Goal: Answer question/provide support: Answer question/provide support

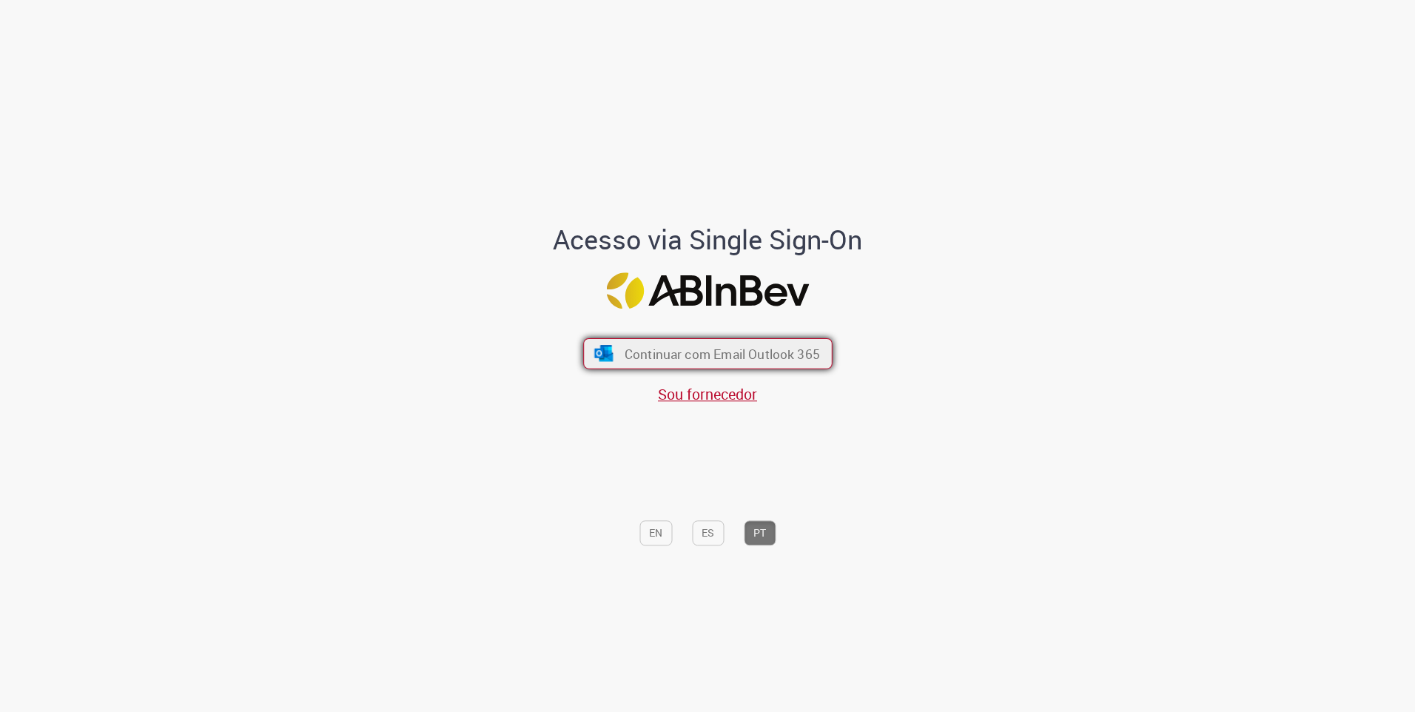
click at [704, 354] on span "Continuar com Email Outlook 365" at bounding box center [721, 353] width 195 height 17
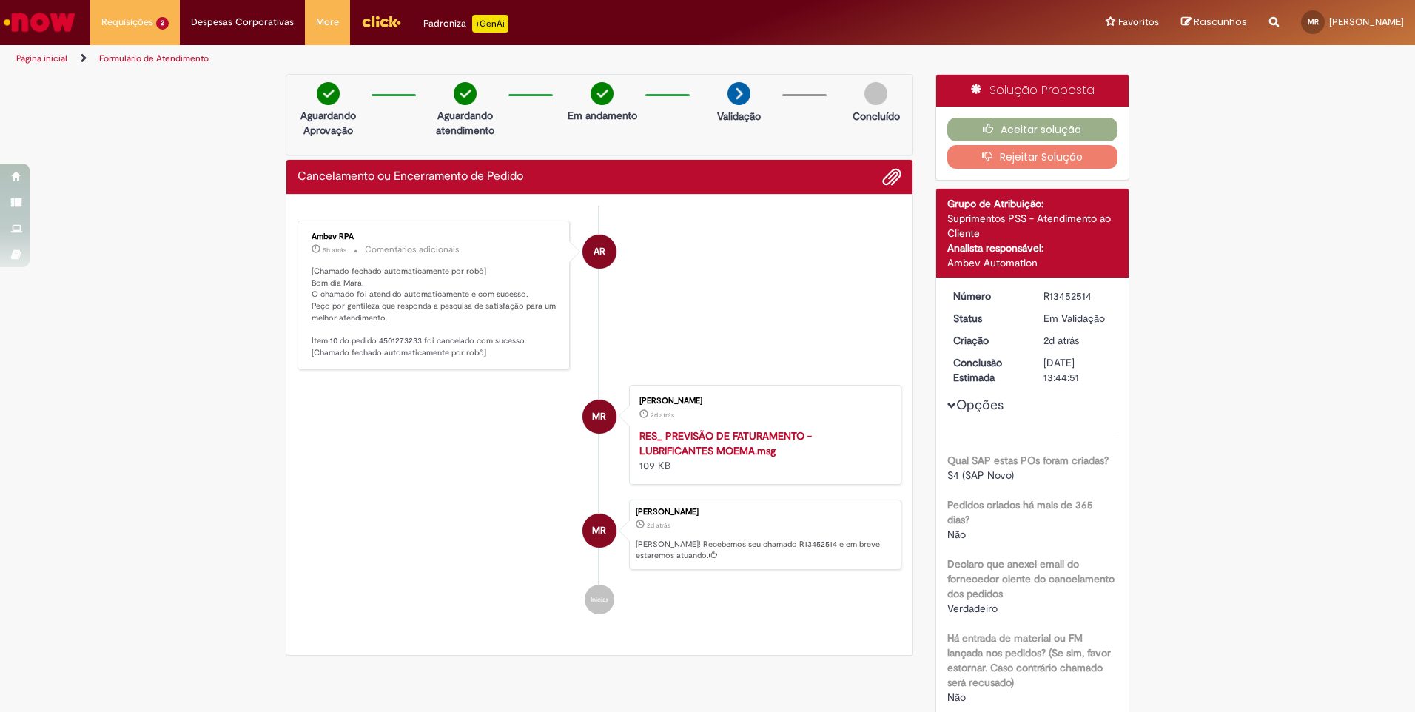
click at [401, 338] on p "[Chamado fechado automaticamente por robô] Bom dia Mara, O chamado foi atendido…" at bounding box center [434, 312] width 246 height 93
copy p "4501273233"
click at [1051, 131] on button "Aceitar solução" at bounding box center [1032, 130] width 171 height 24
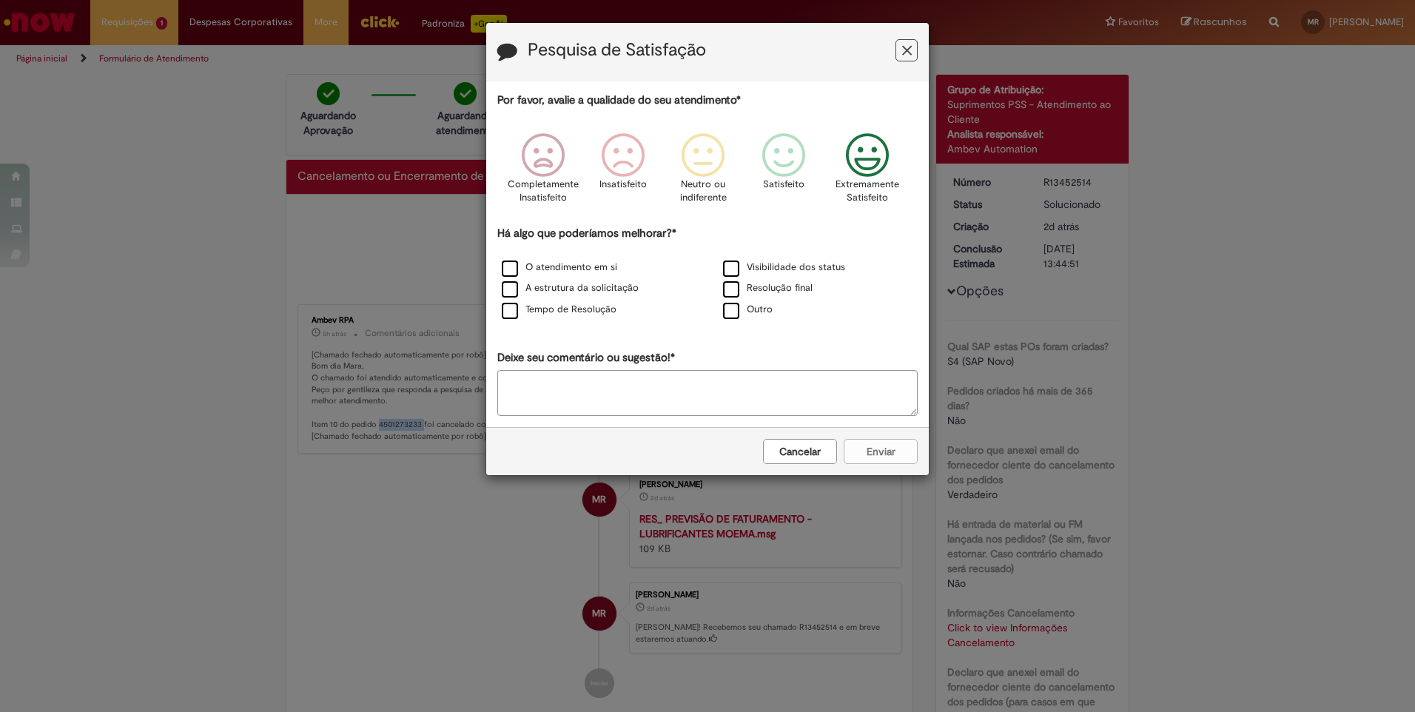
click at [865, 158] on icon "Feedback" at bounding box center [867, 155] width 55 height 44
click at [525, 268] on label "O atendimento em si" at bounding box center [559, 267] width 115 height 14
click at [898, 456] on button "Enviar" at bounding box center [880, 451] width 74 height 25
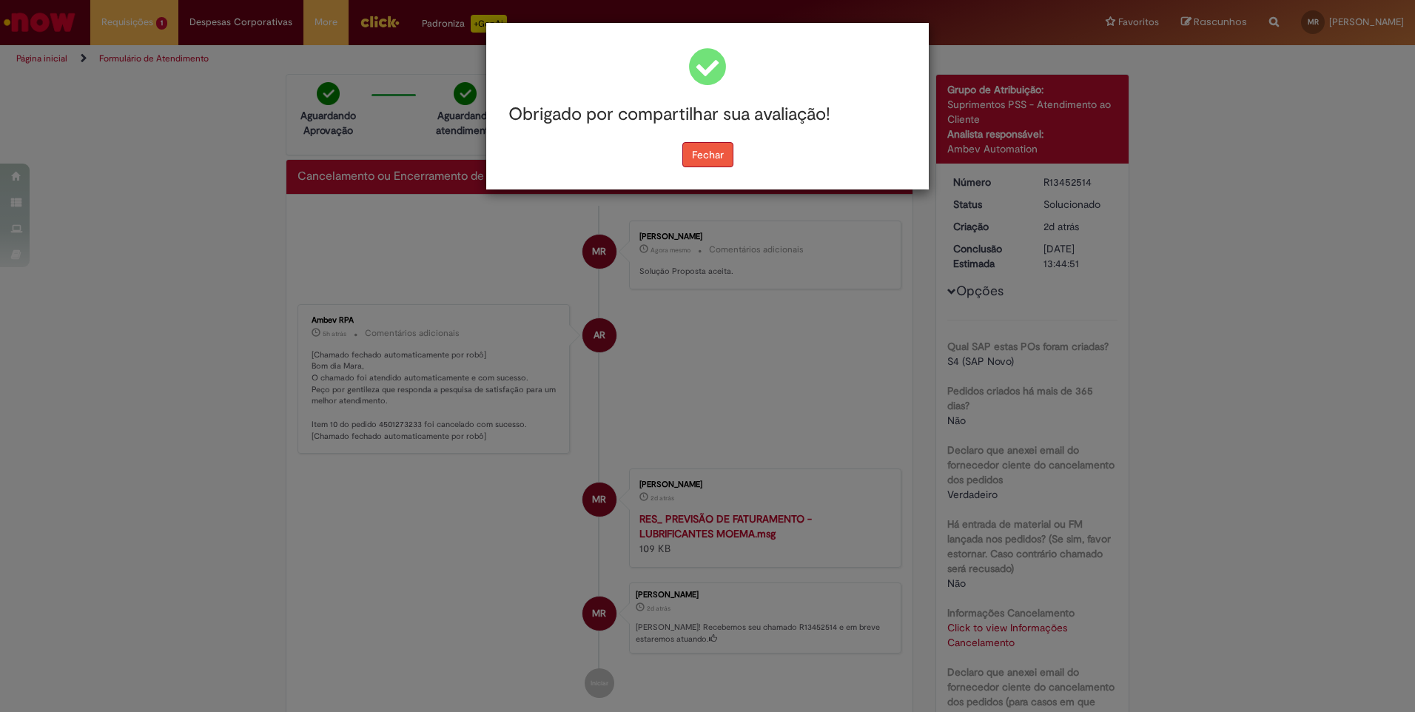
click at [724, 155] on button "Fechar" at bounding box center [707, 154] width 51 height 25
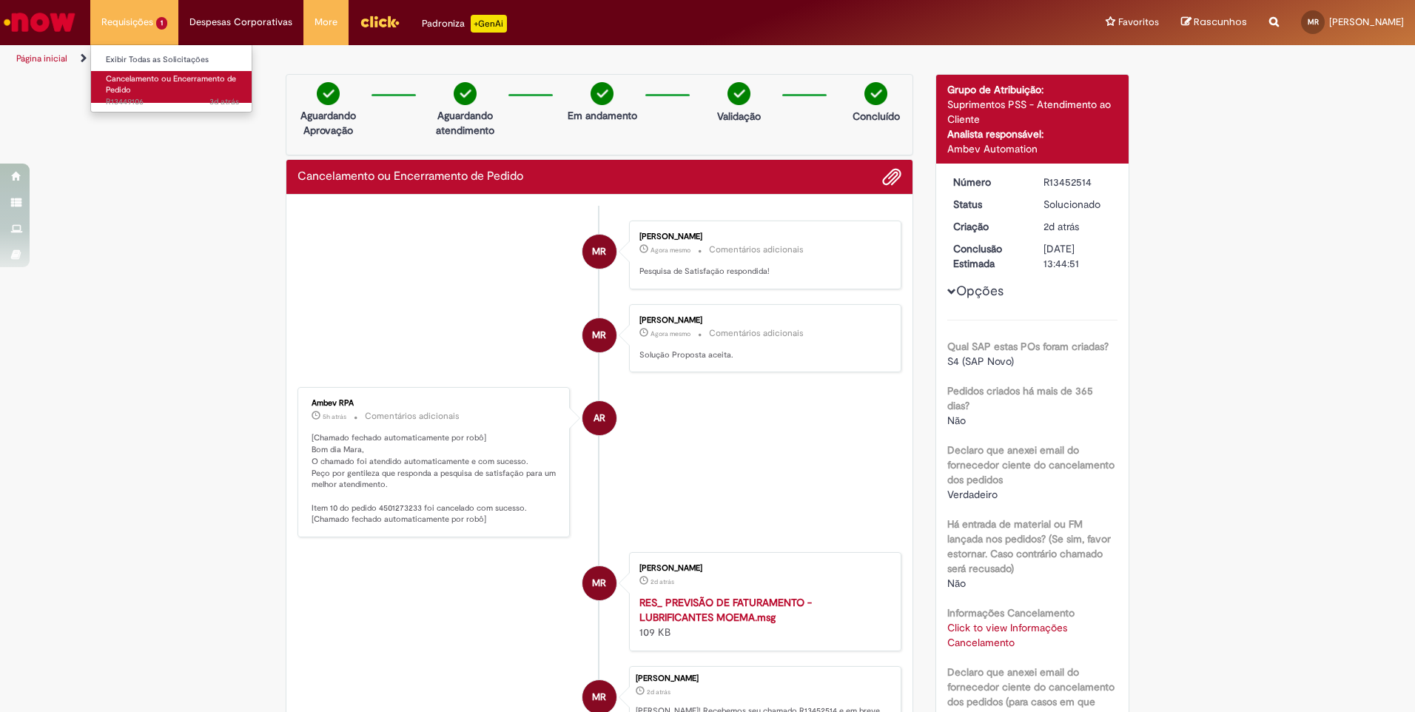
click at [132, 97] on span "3d atrás 3 dias atrás R13449106" at bounding box center [172, 102] width 133 height 12
click at [360, 241] on li "MR [PERSON_NAME] Agora mesmo Agora mesmo Comentários adicionais Pesquisa de Sat…" at bounding box center [599, 254] width 604 height 69
